Goal: Check status: Check status

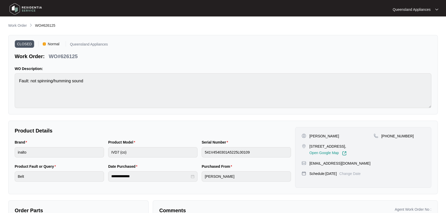
click at [19, 26] on p "Work Order" at bounding box center [17, 25] width 19 height 5
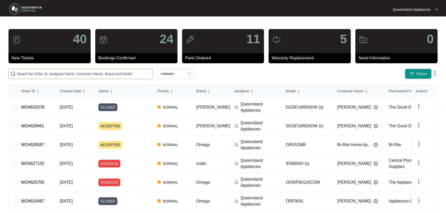
click at [80, 69] on span at bounding box center [80, 74] width 145 height 10
paste input "628523"
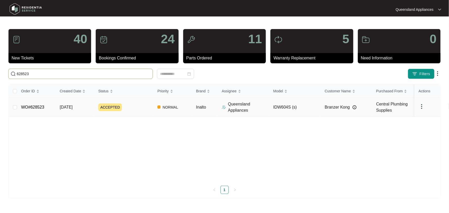
type input "628523"
click at [135, 108] on div "ACCEPTED" at bounding box center [125, 108] width 55 height 8
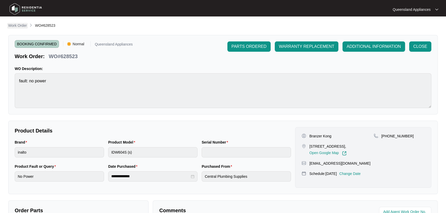
click at [20, 25] on p "Work Order" at bounding box center [17, 25] width 19 height 5
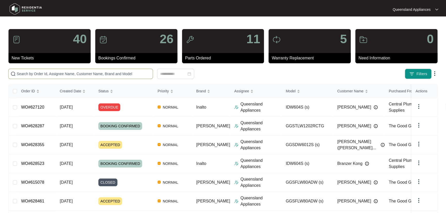
click at [74, 70] on span at bounding box center [80, 74] width 145 height 10
paste input "628735"
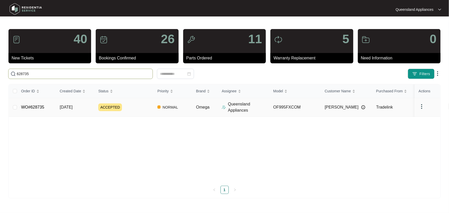
type input "628735"
click at [133, 111] on td "ACCEPTED" at bounding box center [123, 107] width 59 height 19
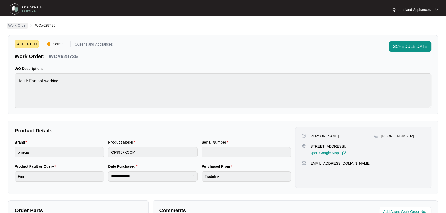
click at [24, 27] on p "Work Order" at bounding box center [17, 25] width 19 height 5
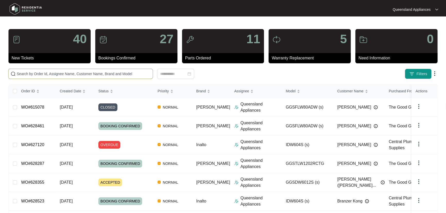
click at [90, 74] on input "text" at bounding box center [84, 74] width 134 height 6
paste input "628741"
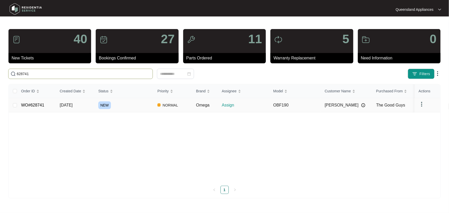
type input "628741"
click at [132, 101] on div "NEW" at bounding box center [125, 105] width 55 height 8
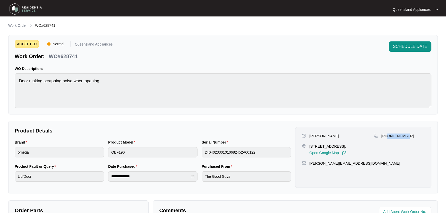
drag, startPoint x: 410, startPoint y: 136, endPoint x: 386, endPoint y: 137, distance: 23.2
click at [386, 137] on div "[PHONE_NUMBER]" at bounding box center [399, 136] width 51 height 5
copy p "732060171"
click at [17, 28] on p "Work Order" at bounding box center [17, 25] width 19 height 5
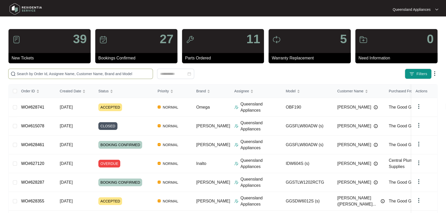
click at [36, 77] on span at bounding box center [80, 74] width 145 height 10
click at [37, 75] on input "text" at bounding box center [84, 74] width 134 height 6
paste input "628748"
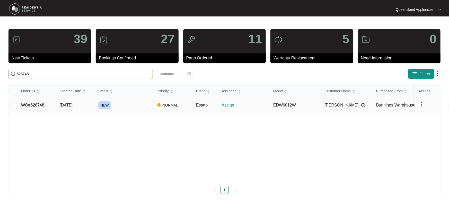
type input "628748"
click at [128, 102] on div "NEW" at bounding box center [125, 105] width 55 height 8
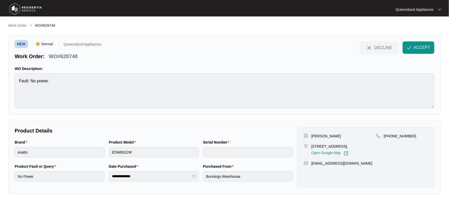
click at [396, 198] on main "**********" at bounding box center [224, 106] width 449 height 213
click at [17, 25] on p "Work Order" at bounding box center [17, 25] width 19 height 5
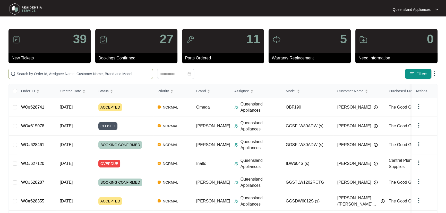
click at [79, 74] on input "text" at bounding box center [84, 74] width 134 height 6
paste input "628839"
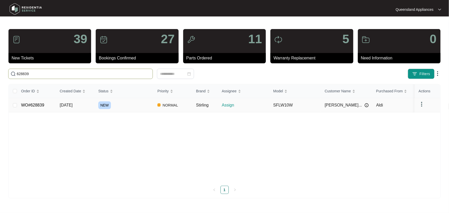
type input "628839"
click at [124, 106] on div "NEW" at bounding box center [125, 105] width 55 height 8
